Goal: Task Accomplishment & Management: Use online tool/utility

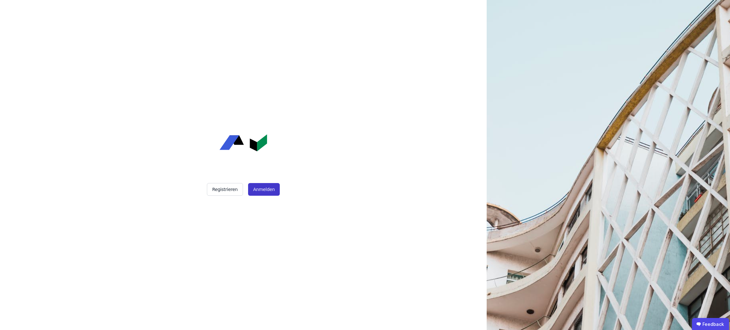
click at [259, 191] on button "Anmelden" at bounding box center [264, 189] width 32 height 13
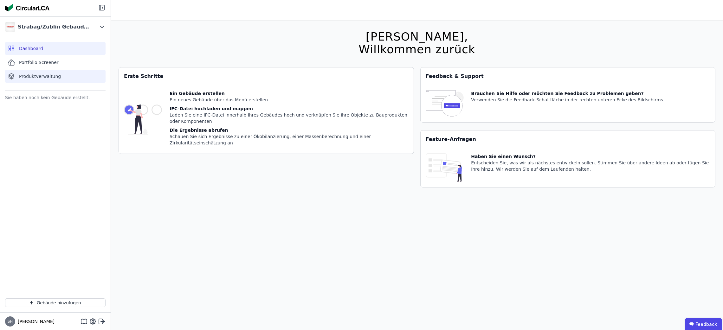
click at [36, 77] on span "Produktverwaltung" at bounding box center [40, 76] width 42 height 6
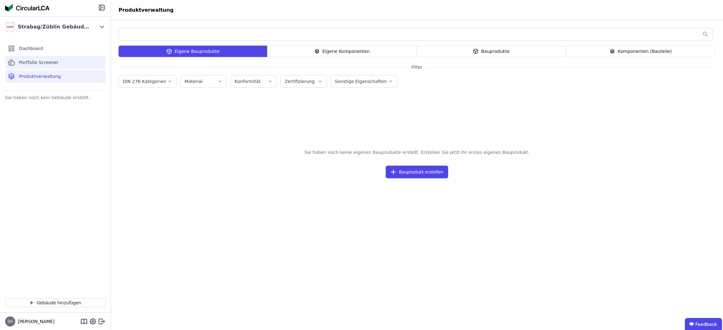
click at [45, 66] on div "Portfolio Screener" at bounding box center [55, 62] width 100 height 13
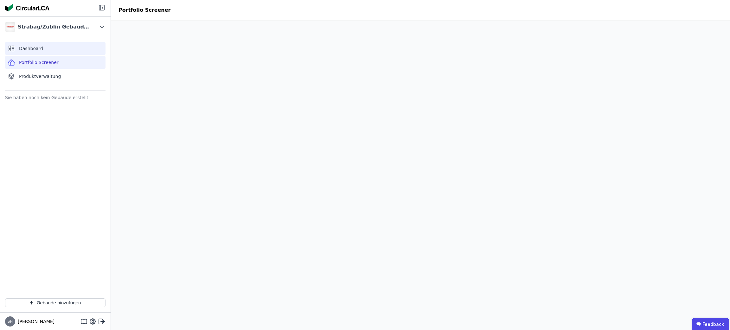
click at [41, 49] on span "Dashboard" at bounding box center [31, 48] width 24 height 6
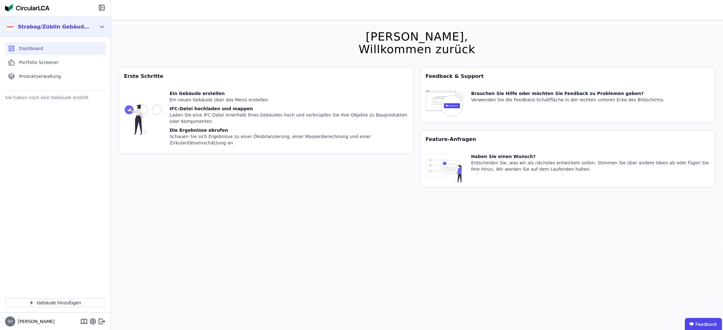
click at [84, 26] on div "Strabag/Züblin Gebäuderessourcenpass Gruppe" at bounding box center [54, 27] width 73 height 8
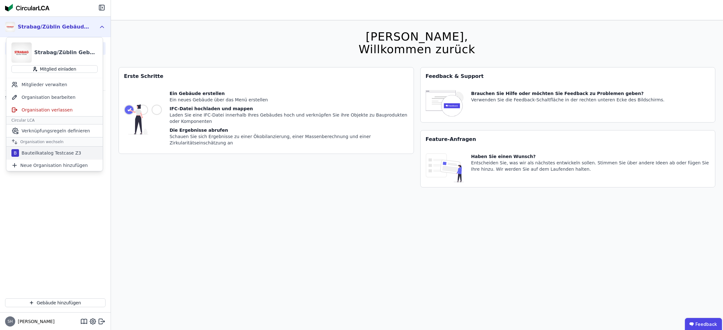
click at [59, 155] on div "Bauteilkatalog Testcase Z3" at bounding box center [50, 153] width 62 height 6
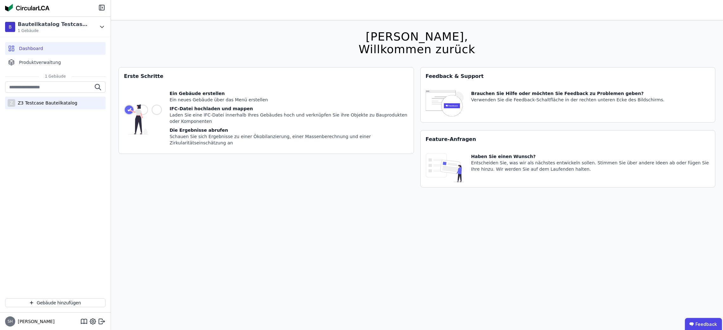
click at [39, 100] on div "Z3 Testcase Bauteilkatalog" at bounding box center [46, 103] width 62 height 6
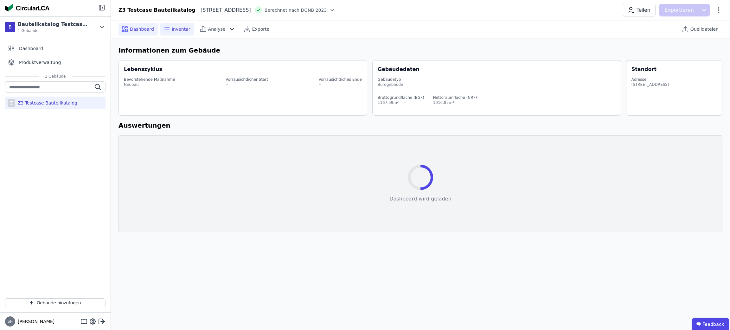
click at [167, 32] on icon at bounding box center [167, 29] width 8 height 8
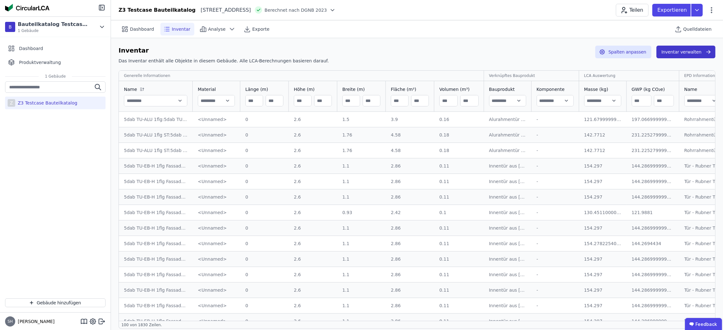
click at [708, 52] on icon "button" at bounding box center [708, 52] width 6 height 8
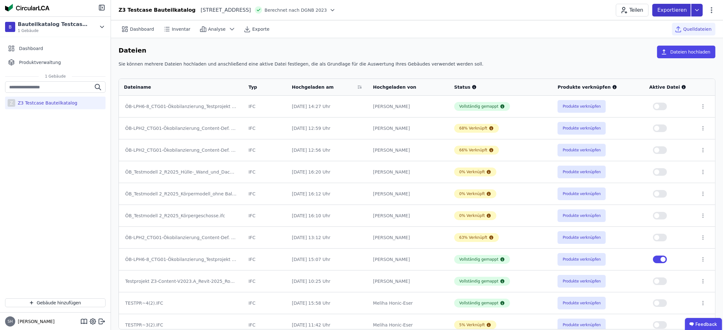
click at [697, 11] on icon at bounding box center [696, 10] width 11 height 13
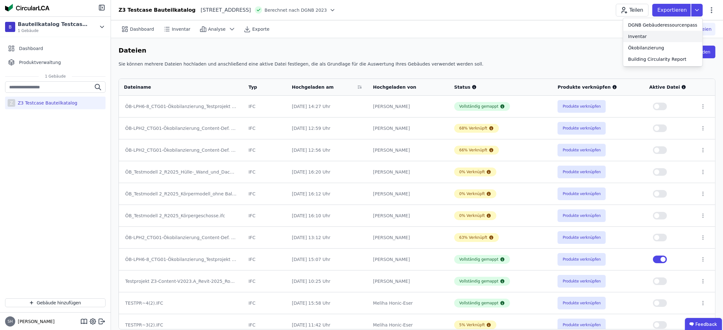
click at [636, 36] on div "Inventar" at bounding box center [637, 36] width 19 height 6
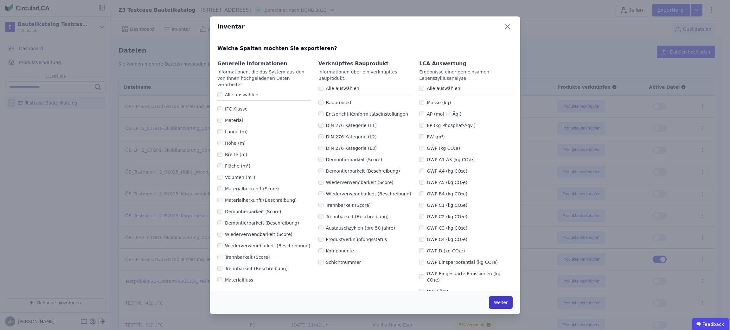
click at [501, 300] on button "Weiter" at bounding box center [501, 302] width 24 height 13
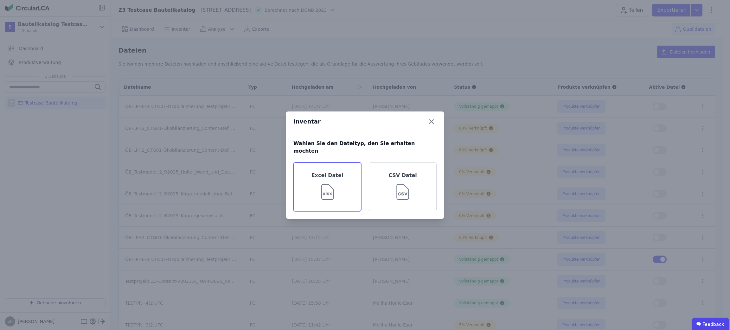
click at [337, 192] on img at bounding box center [327, 190] width 21 height 23
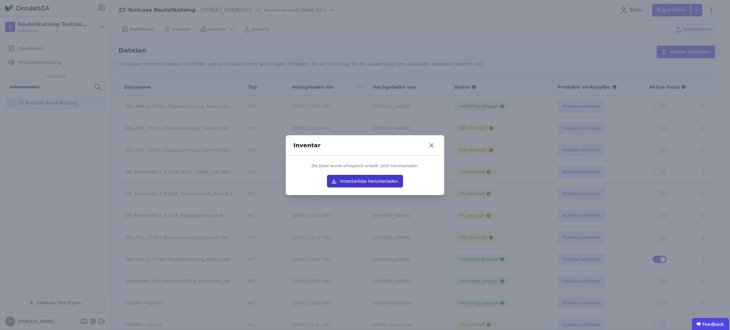
click at [390, 182] on button "Inventarliste herunterladen" at bounding box center [365, 181] width 76 height 13
click at [434, 143] on icon at bounding box center [432, 145] width 10 height 10
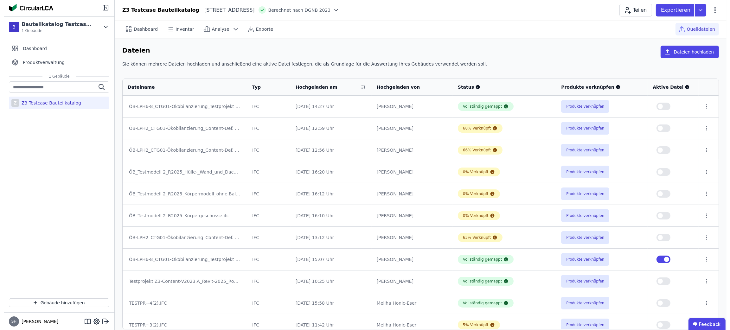
scroll to position [48, 0]
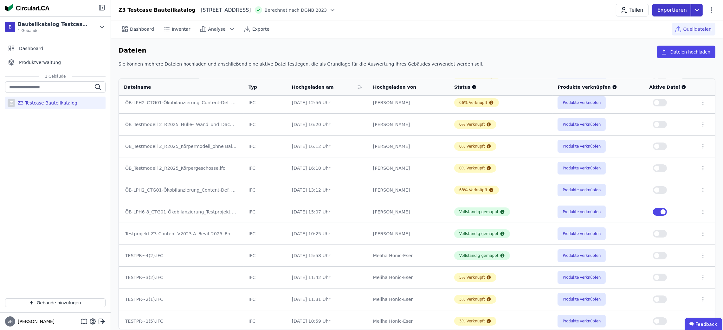
click at [699, 14] on icon at bounding box center [696, 10] width 11 height 13
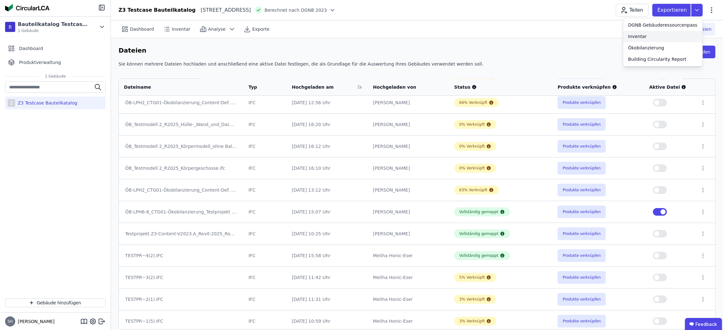
click at [647, 36] on div "Inventar" at bounding box center [637, 36] width 19 height 6
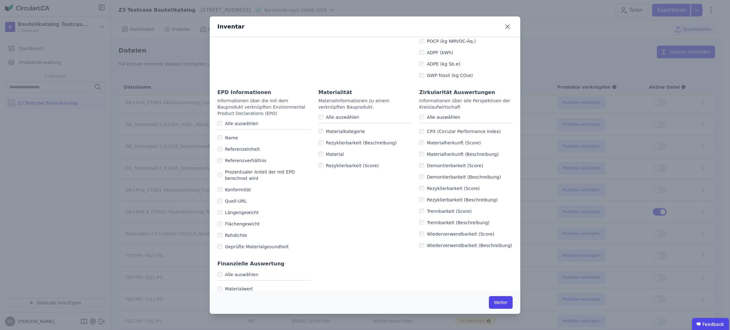
scroll to position [346, 0]
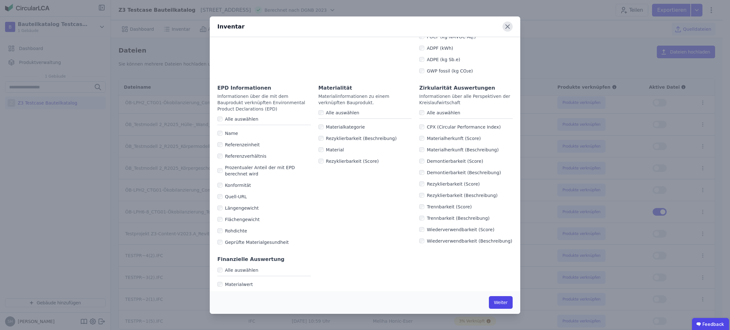
click at [505, 29] on icon at bounding box center [508, 27] width 10 height 10
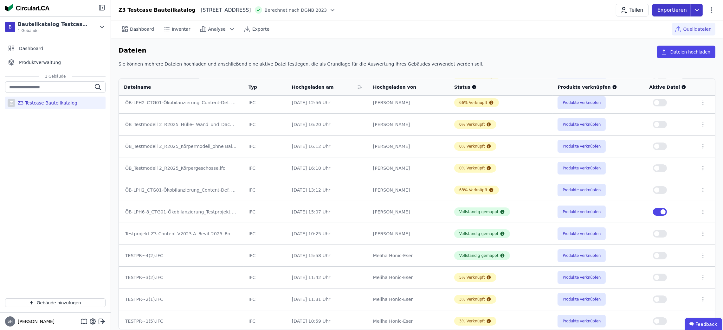
click at [693, 15] on icon at bounding box center [696, 10] width 11 height 13
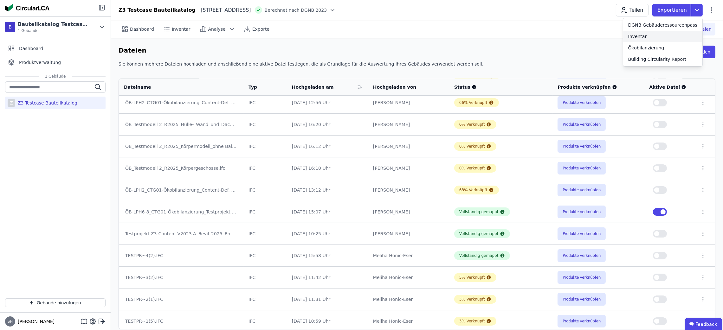
click at [657, 36] on div "Inventar" at bounding box center [662, 36] width 79 height 11
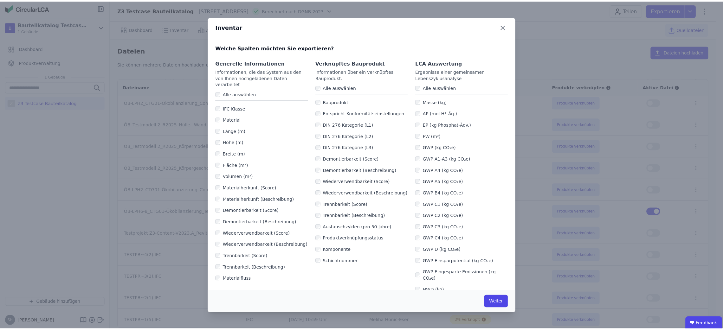
scroll to position [0, 0]
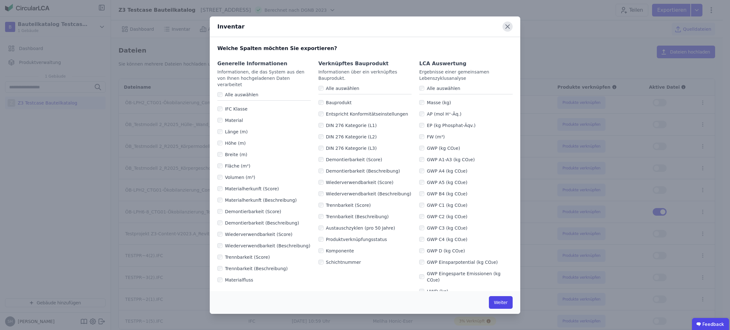
click at [511, 25] on icon at bounding box center [508, 27] width 10 height 10
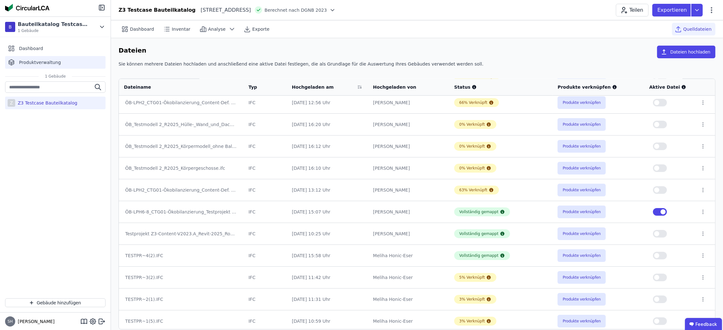
click at [45, 64] on span "Produktverwaltung" at bounding box center [40, 62] width 42 height 6
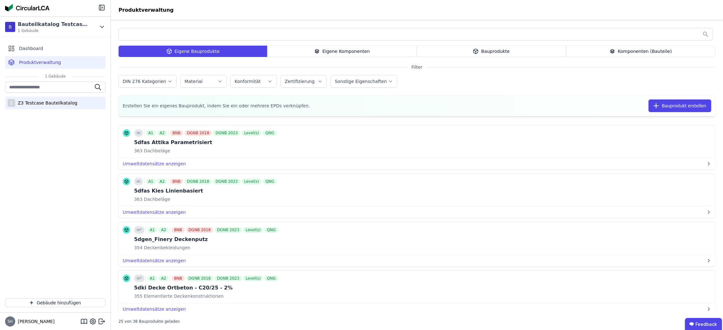
click at [44, 106] on div "Z3 Testcase Bauteilkatalog" at bounding box center [46, 103] width 62 height 6
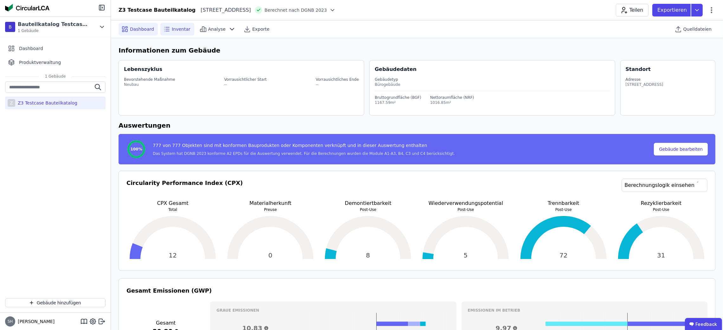
click at [168, 25] on div "Inventar" at bounding box center [177, 29] width 34 height 13
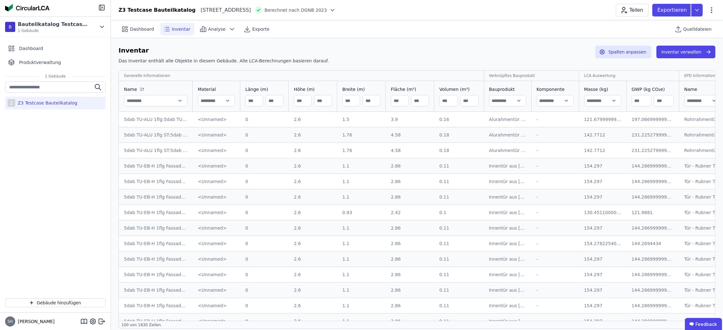
drag, startPoint x: 328, startPoint y: 319, endPoint x: 332, endPoint y: 318, distance: 3.8
click at [332, 318] on td "2.6 2.6" at bounding box center [313, 321] width 48 height 16
click at [675, 55] on button "Inventar verwalten" at bounding box center [685, 52] width 59 height 13
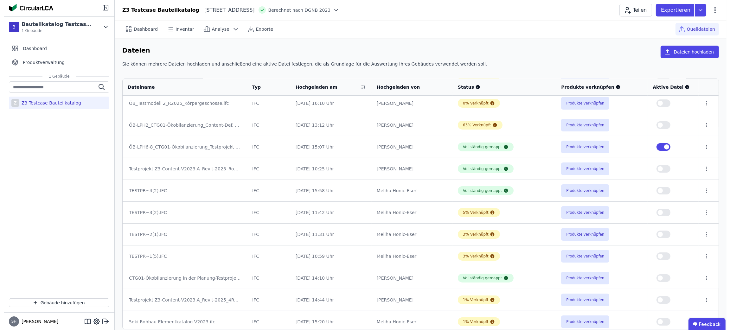
scroll to position [117, 0]
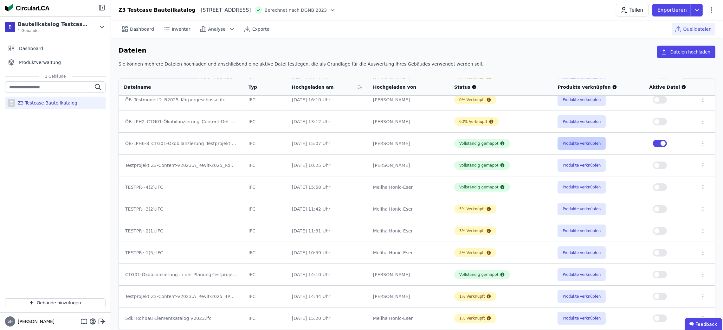
click at [580, 140] on button "Produkte verknüpfen" at bounding box center [582, 143] width 48 height 13
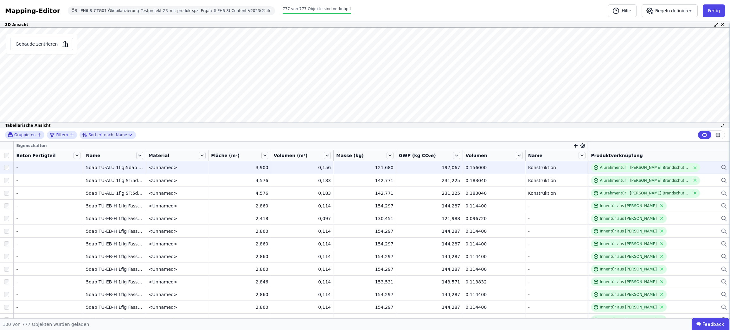
click at [40, 169] on div "-" at bounding box center [48, 168] width 64 height 6
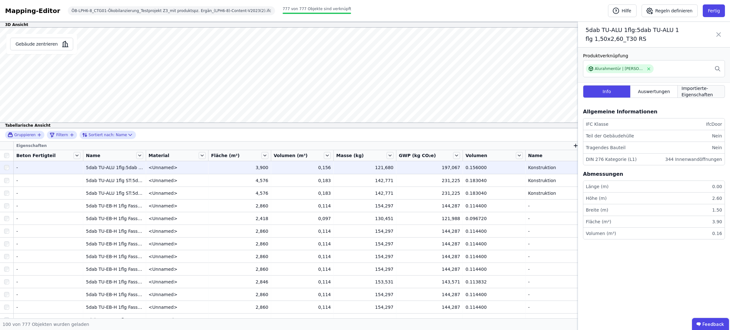
click at [698, 91] on span "Importierte-Eigenschaften" at bounding box center [701, 91] width 39 height 13
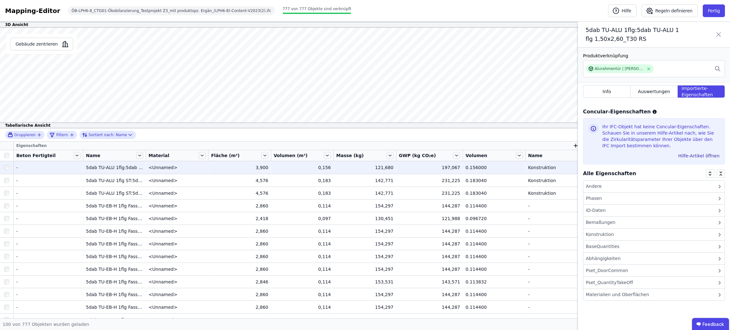
click at [597, 207] on div "ID-Daten" at bounding box center [596, 210] width 20 height 7
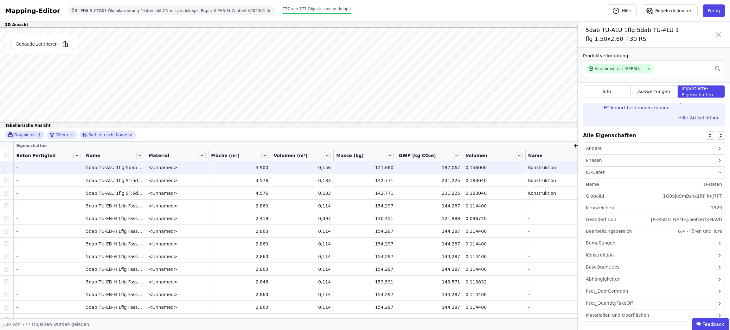
click at [598, 172] on div "ID-Daten" at bounding box center [596, 172] width 20 height 7
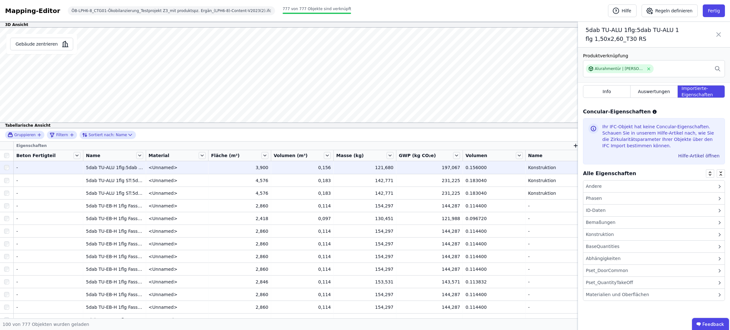
scroll to position [0, 0]
click at [601, 185] on div "Andere" at bounding box center [654, 187] width 141 height 12
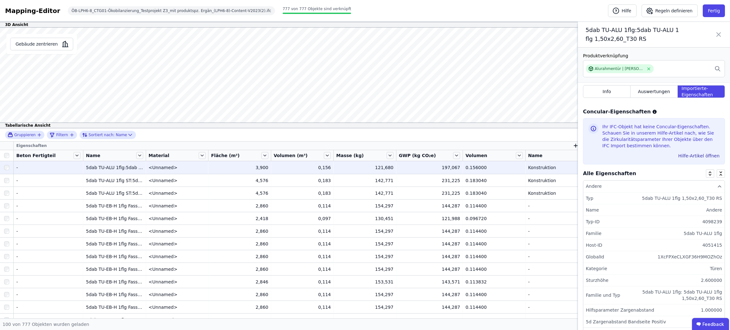
click at [598, 184] on div "Andere" at bounding box center [594, 186] width 16 height 7
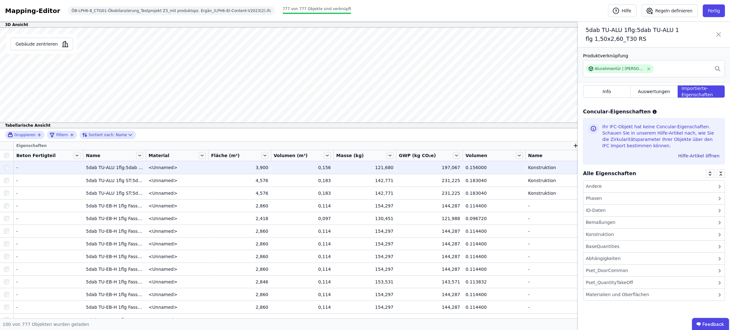
click at [595, 207] on div "ID-Daten" at bounding box center [596, 210] width 20 height 7
click at [595, 220] on div "Bemaßungen" at bounding box center [600, 222] width 29 height 7
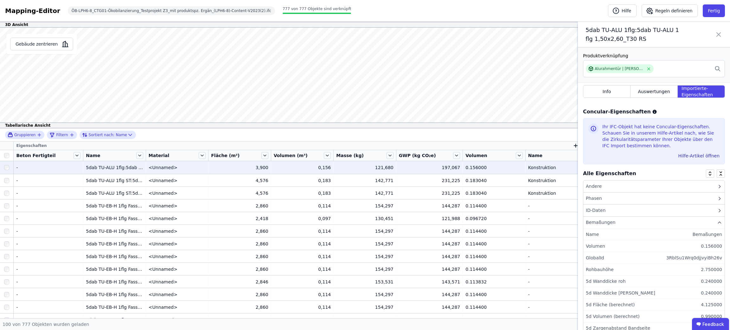
click at [595, 220] on div "Bemaßungen" at bounding box center [600, 222] width 29 height 7
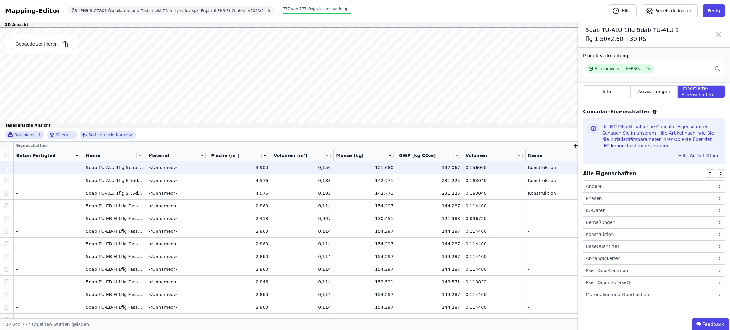
click at [595, 233] on div "Konstruktion" at bounding box center [600, 234] width 28 height 7
click at [718, 34] on icon at bounding box center [719, 35] width 4 height 4
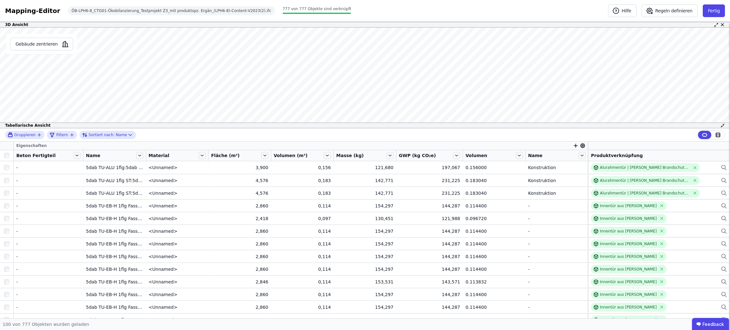
click at [573, 148] on icon "button" at bounding box center [576, 146] width 6 height 6
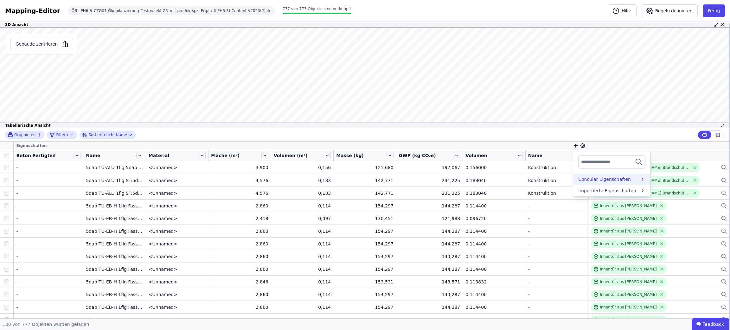
click at [590, 178] on div "Concular Eigenschaften" at bounding box center [604, 179] width 53 height 6
click at [595, 203] on div "Objekt (Import)" at bounding box center [595, 203] width 34 height 6
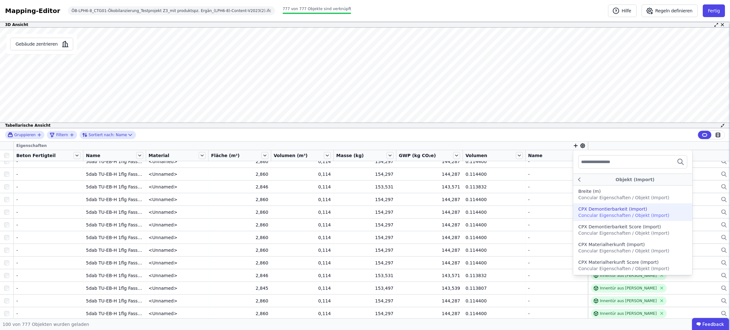
click at [553, 145] on div "Gruppieren Filtern Sortiert nach: Name Eigenschaften Objekt (Import) Breite (m)…" at bounding box center [365, 223] width 730 height 190
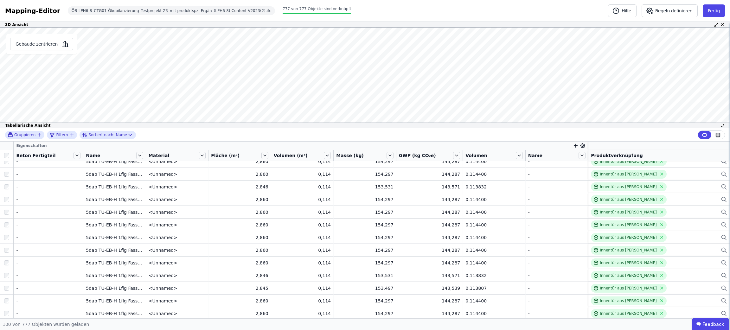
click at [573, 146] on icon "button" at bounding box center [576, 146] width 6 height 6
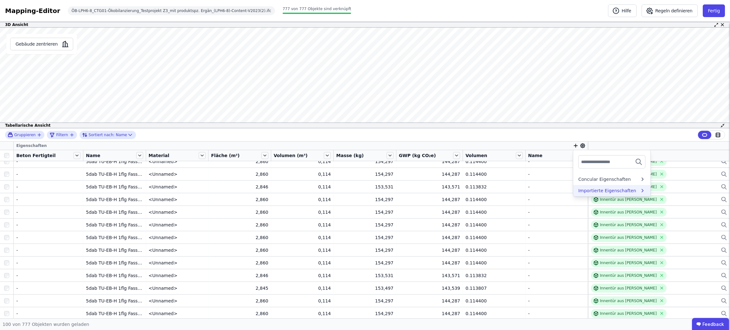
click at [589, 193] on div "Importierte Eigenschaften" at bounding box center [607, 191] width 58 height 6
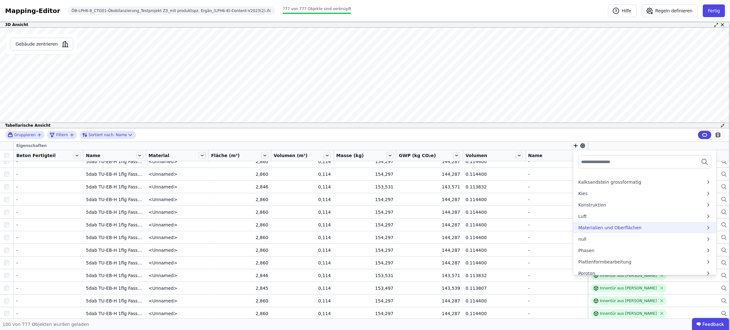
click at [623, 226] on div "Materialien und Oberflächen" at bounding box center [609, 228] width 63 height 6
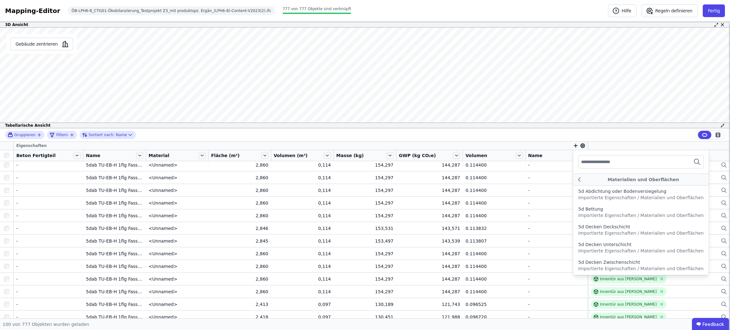
click at [605, 144] on div "Gruppieren Filtern Sortiert nach: Name Eigenschaften Materialien und Oberfläche…" at bounding box center [365, 223] width 730 height 190
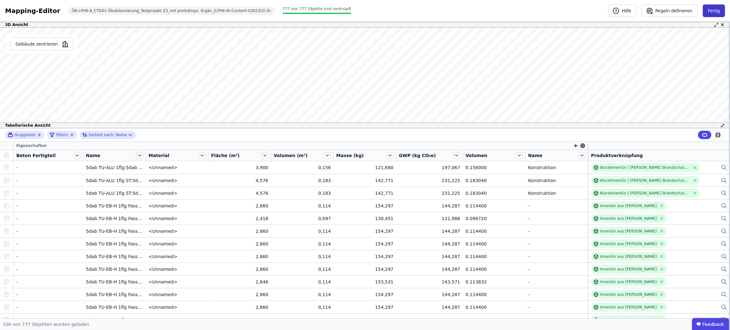
click at [716, 12] on button "Fertig" at bounding box center [714, 10] width 22 height 13
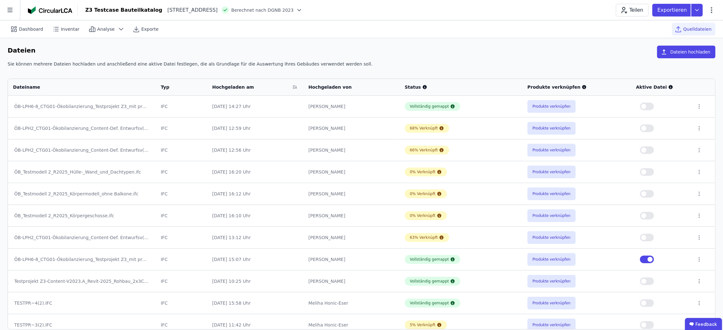
click at [12, 11] on icon at bounding box center [9, 10] width 5 height 4
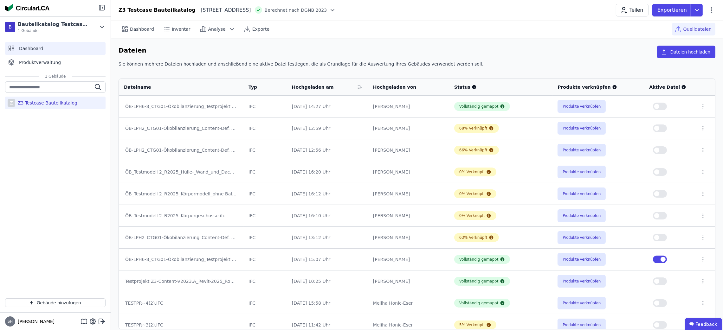
click at [38, 49] on span "Dashboard" at bounding box center [31, 48] width 24 height 6
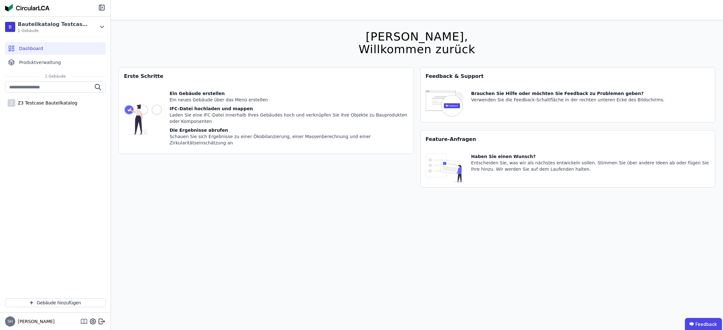
click at [83, 323] on icon at bounding box center [84, 322] width 8 height 8
